Goal: Navigation & Orientation: Find specific page/section

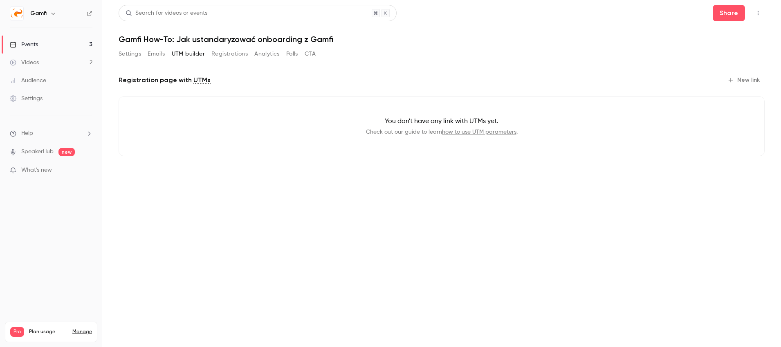
click at [51, 46] on link "Events 3" at bounding box center [51, 45] width 102 height 18
